Goal: Transaction & Acquisition: Purchase product/service

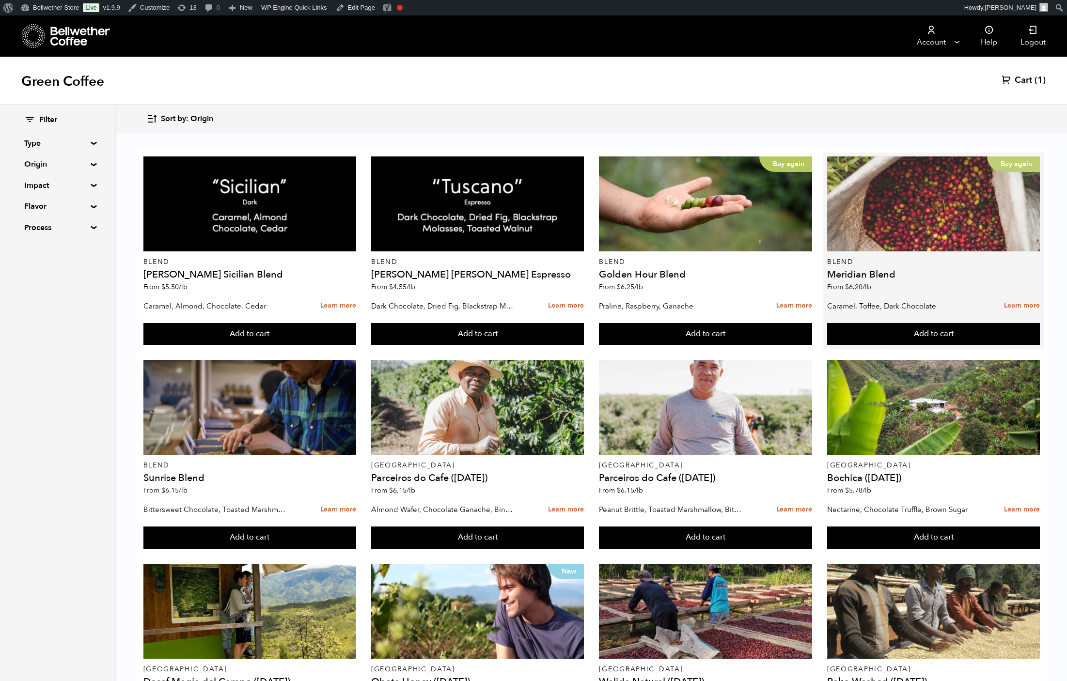
click at [879, 235] on div "Buy again" at bounding box center [933, 204] width 213 height 95
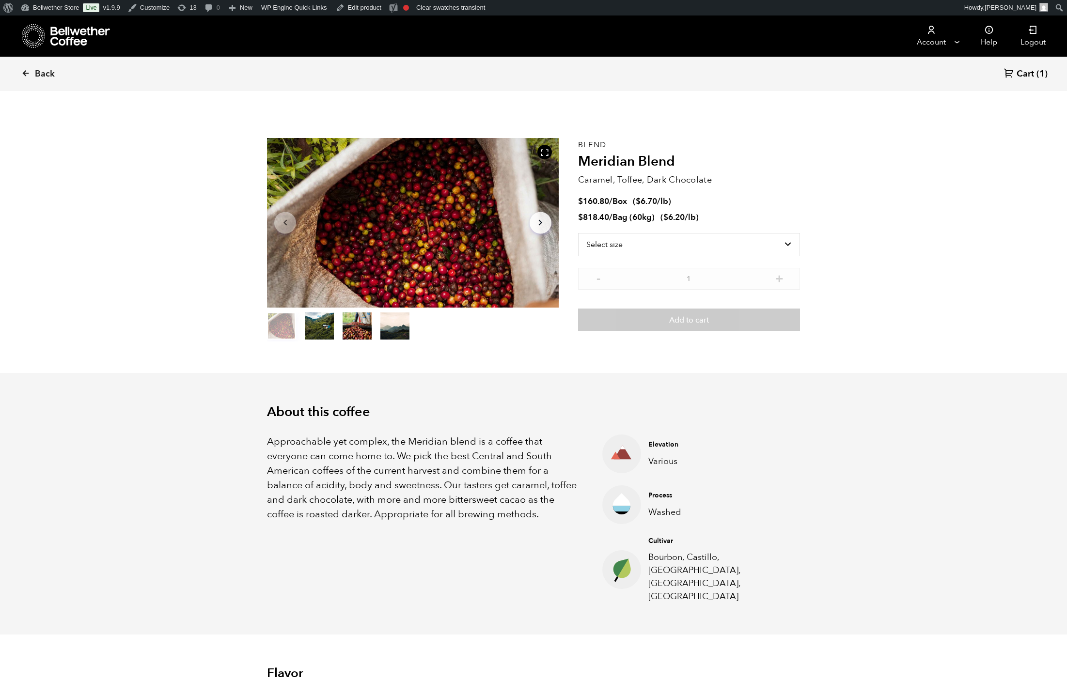
scroll to position [422, 479]
click at [767, 182] on p "Caramel, Toffee, Dark Chocolate" at bounding box center [689, 179] width 222 height 13
select select "bag-3"
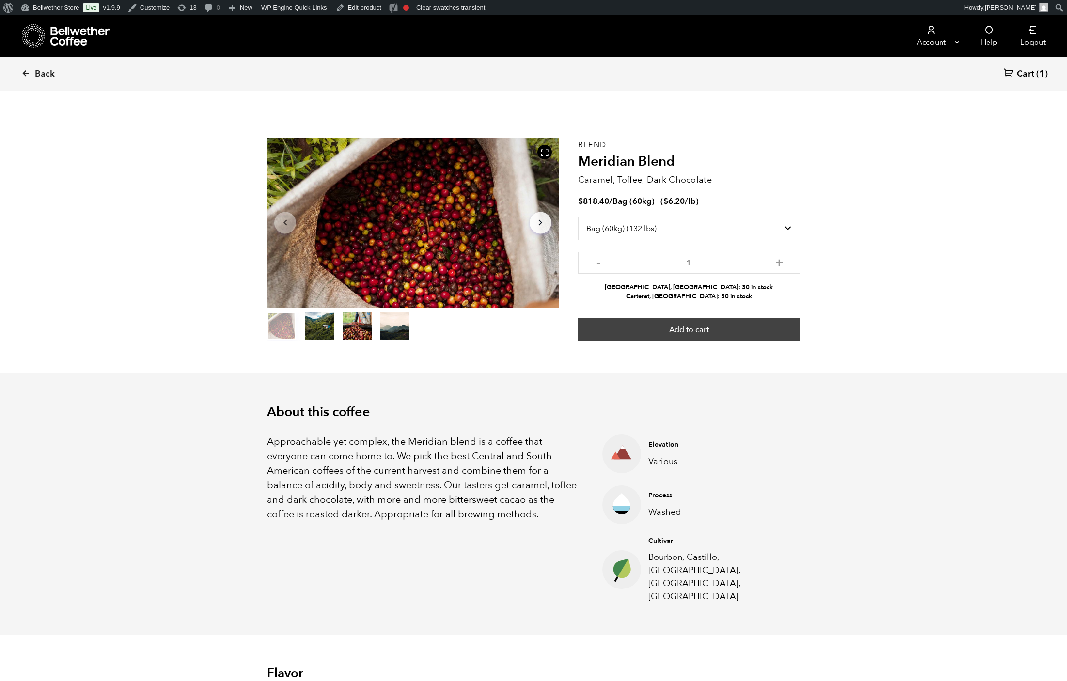
click at [677, 341] on button "Add to cart" at bounding box center [689, 329] width 222 height 22
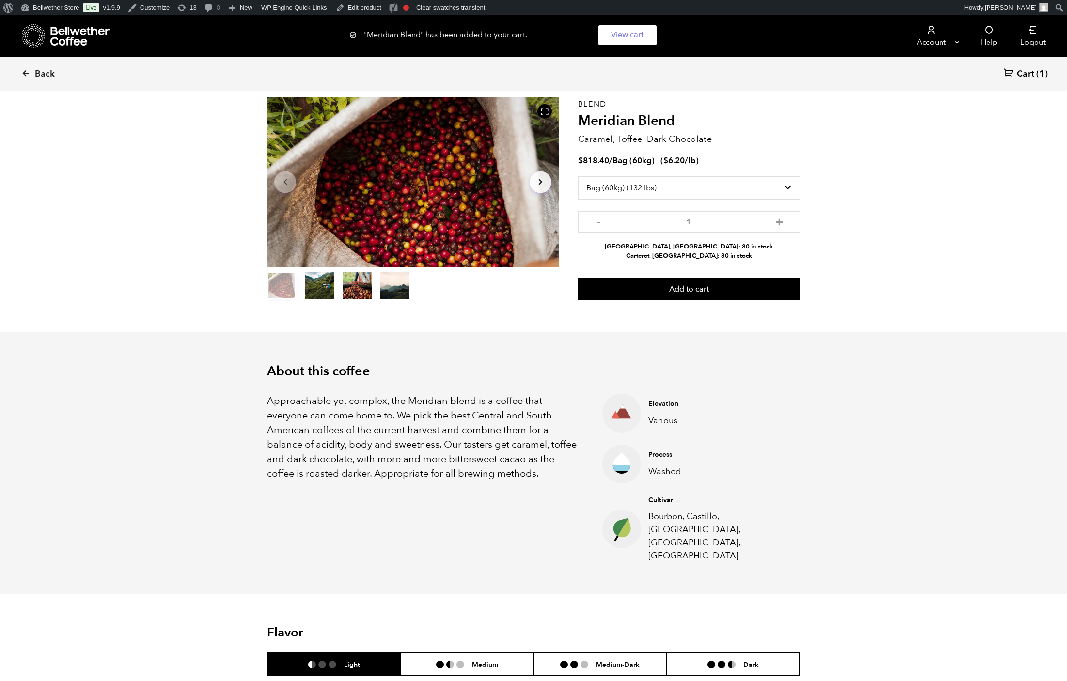
scroll to position [42, 0]
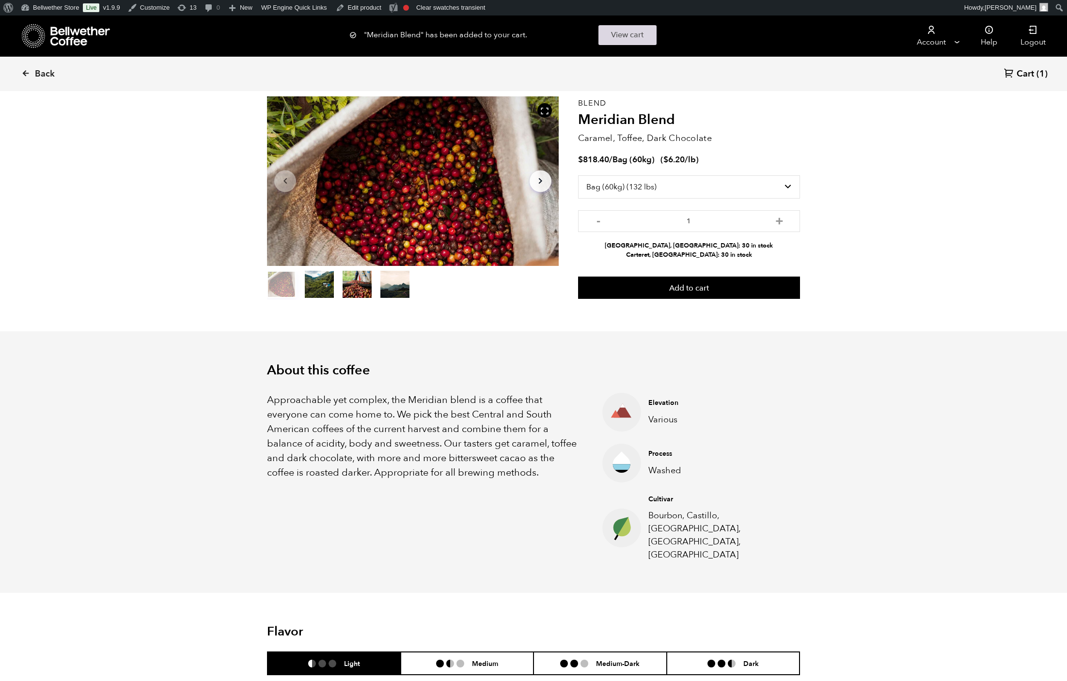
click at [655, 45] on link "View cart" at bounding box center [627, 35] width 58 height 20
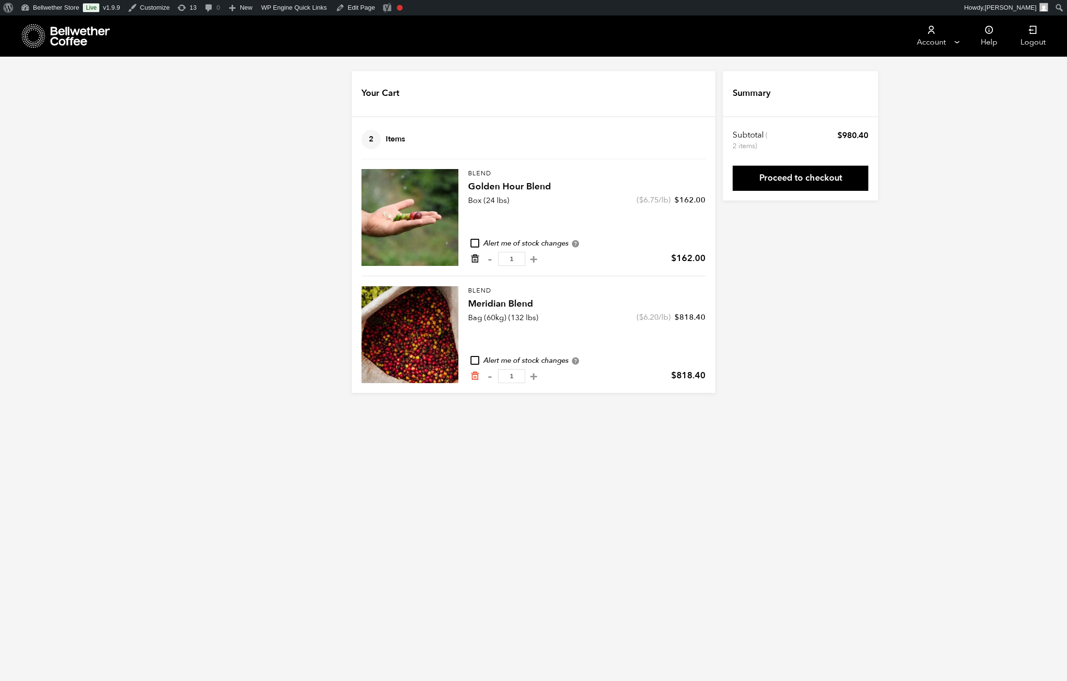
click at [470, 264] on icon "Remove from cart" at bounding box center [475, 259] width 10 height 10
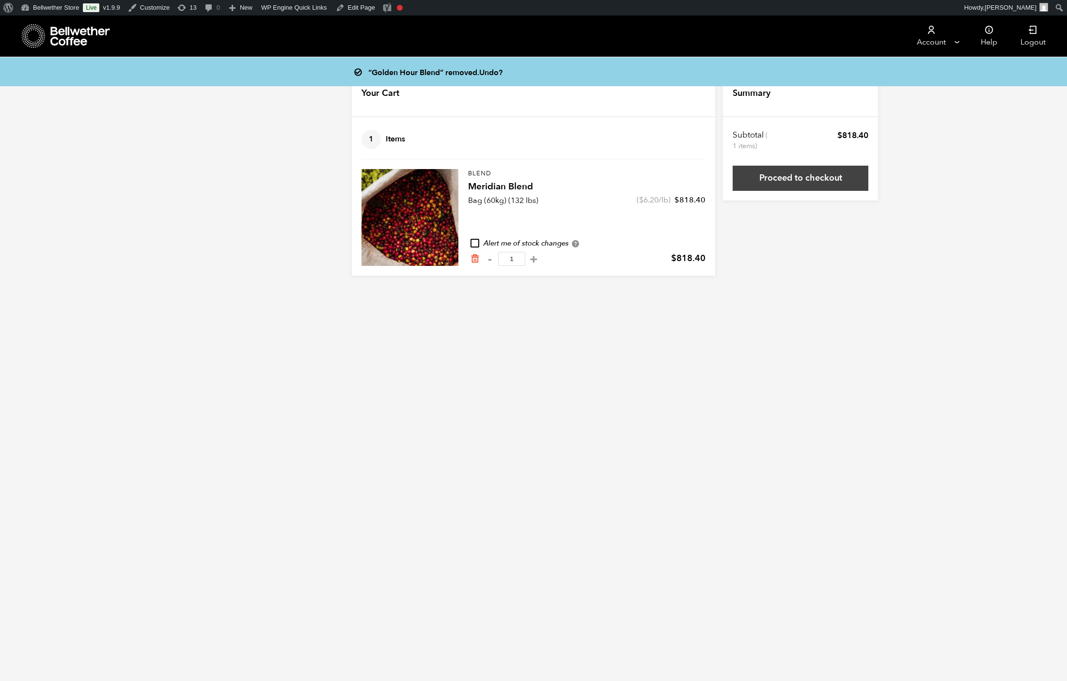
click at [868, 182] on link "Proceed to checkout" at bounding box center [801, 178] width 136 height 25
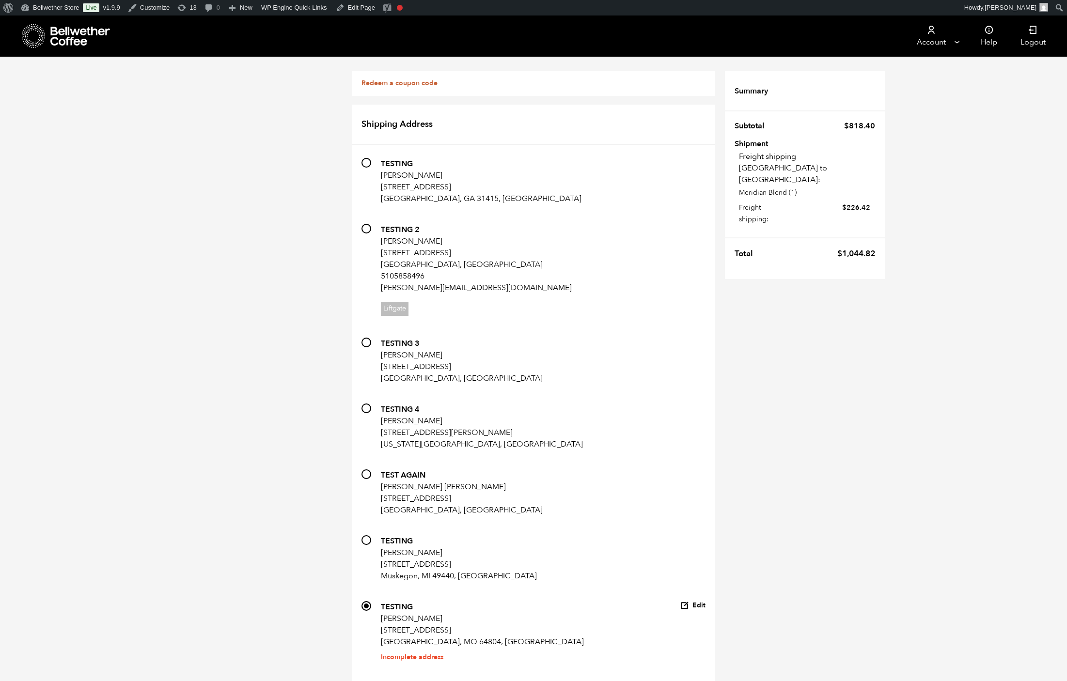
scroll to position [424, 0]
click at [706, 601] on button "Edit" at bounding box center [692, 605] width 25 height 9
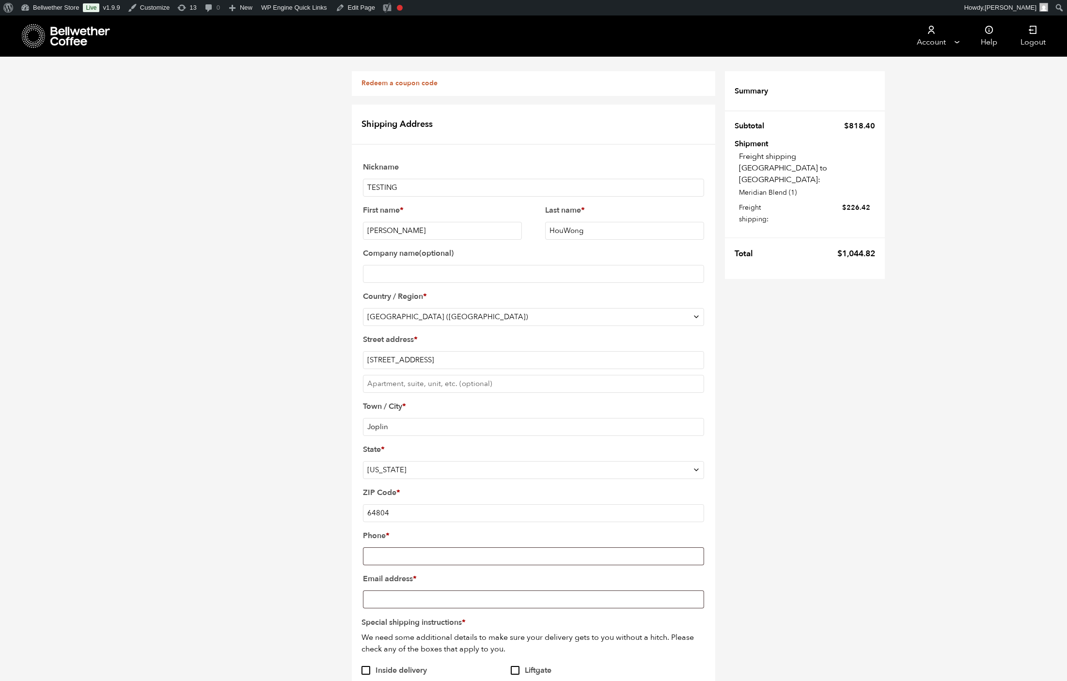
scroll to position [352, 0]
click at [45, 13] on link "Bellwether Store" at bounding box center [50, 8] width 66 height 16
click at [48, 27] on link "Dashboard" at bounding box center [56, 24] width 78 height 13
